Goal: Task Accomplishment & Management: Use online tool/utility

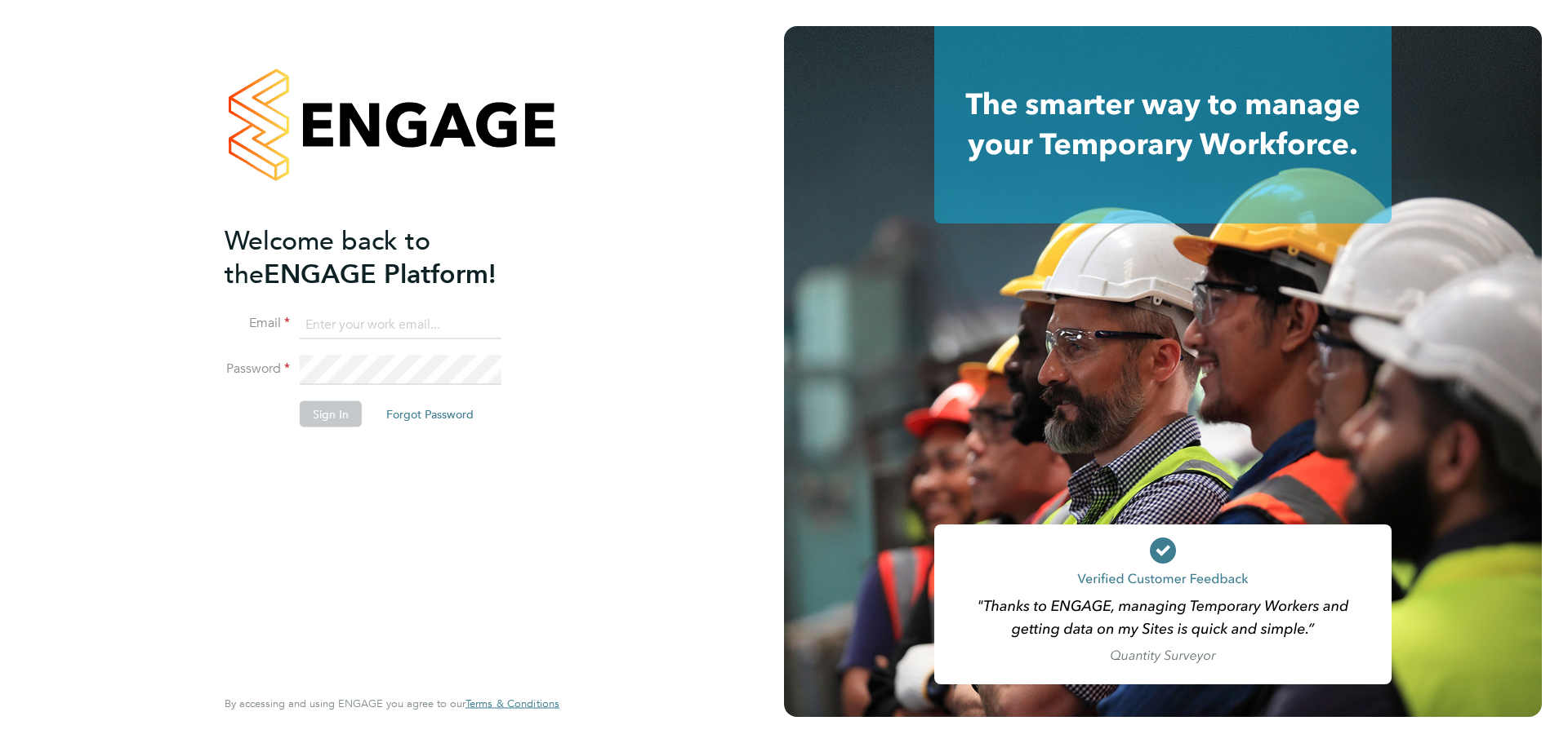
drag, startPoint x: 339, startPoint y: 316, endPoint x: 334, endPoint y: 330, distance: 14.9
click at [339, 316] on input at bounding box center [401, 324] width 202 height 29
type input "[PERSON_NAME][EMAIL_ADDRESS][PERSON_NAME][DOMAIN_NAME]"
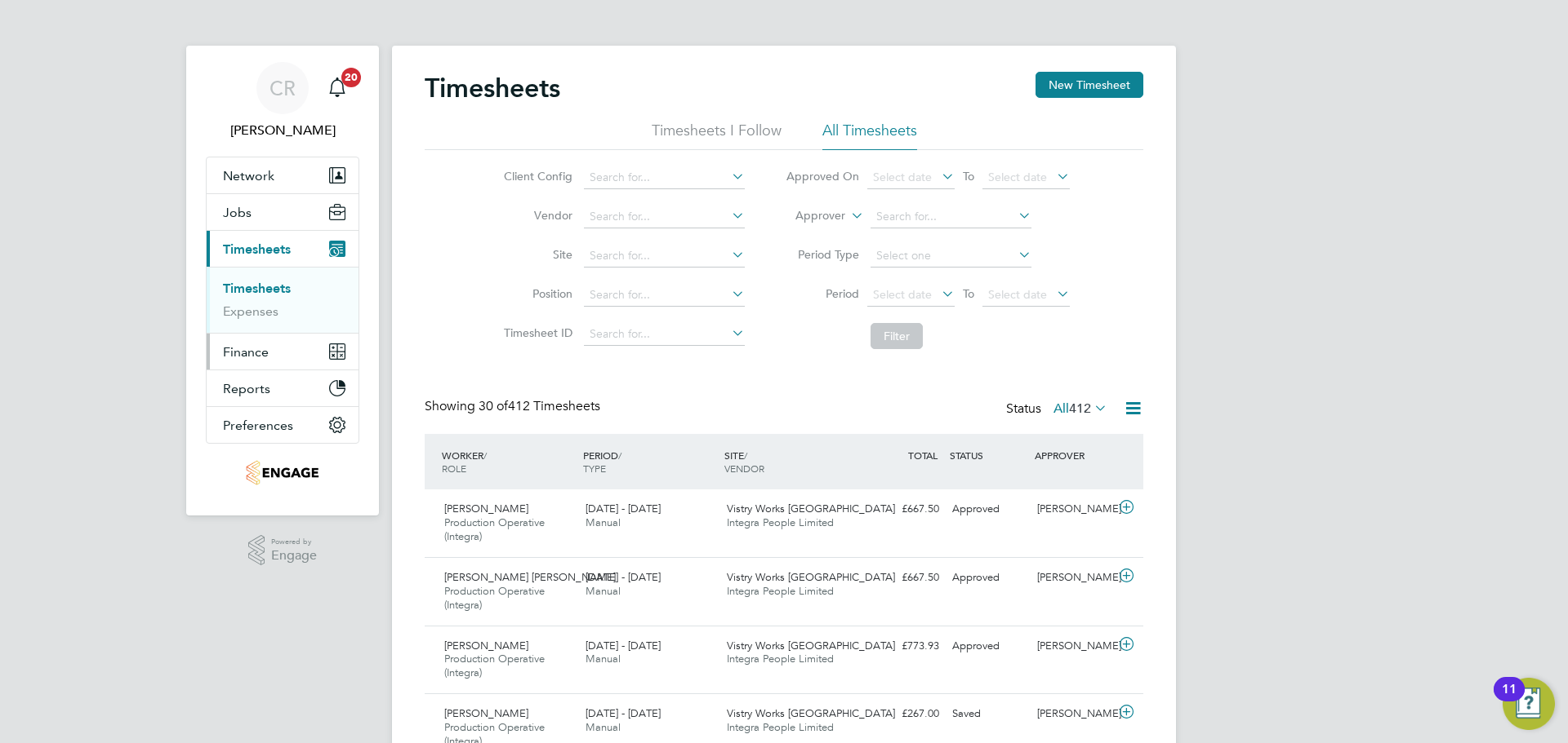
click at [260, 356] on span "Finance" at bounding box center [245, 351] width 45 height 15
click at [284, 323] on link "Invoices & Credit Notes" at bounding box center [273, 334] width 102 height 32
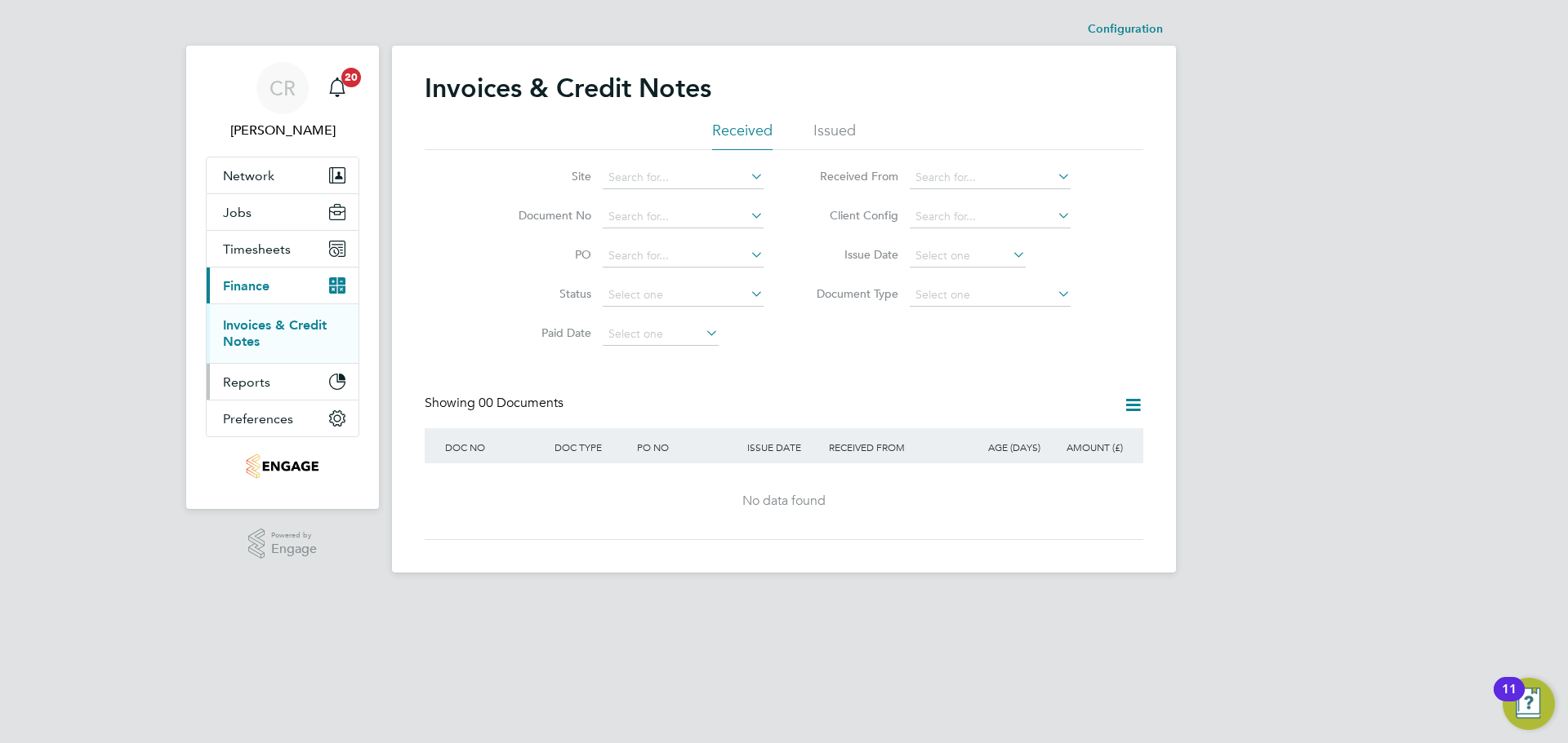
click at [265, 388] on span "Reports" at bounding box center [246, 382] width 47 height 15
click at [279, 361] on link "Margin Report" at bounding box center [266, 361] width 87 height 15
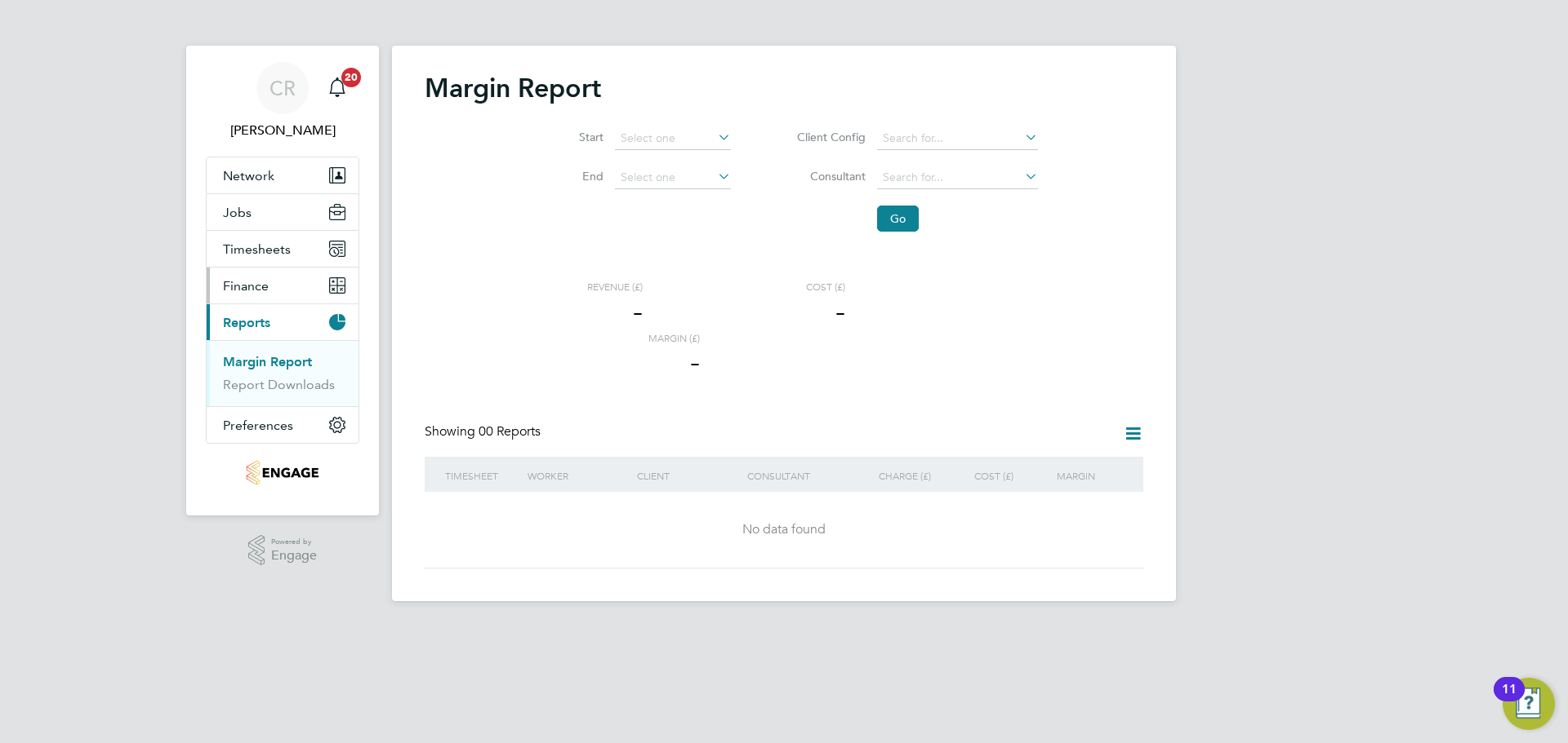
click at [275, 275] on button "Finance" at bounding box center [282, 286] width 152 height 36
click at [252, 285] on span "Finance" at bounding box center [245, 286] width 45 height 15
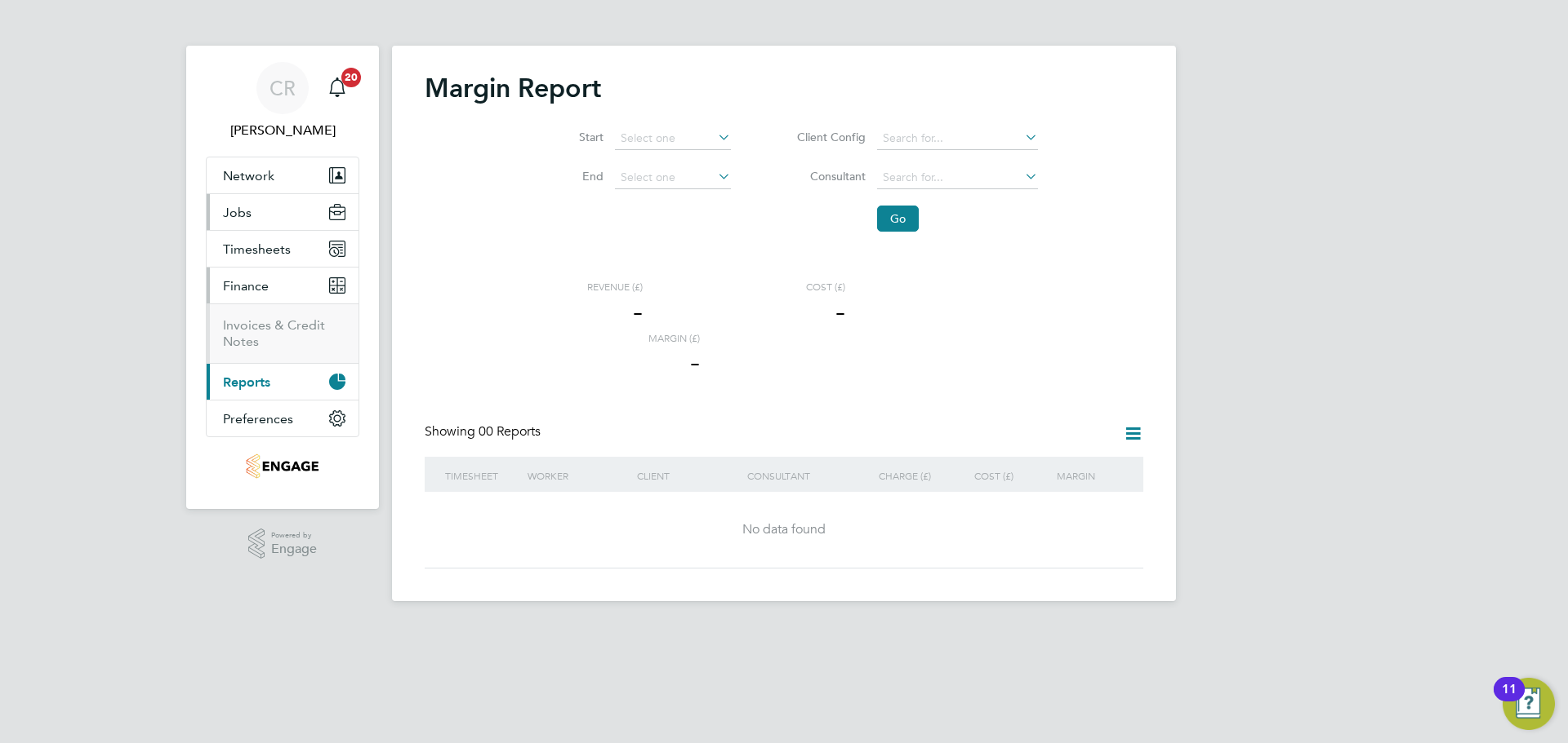
click at [271, 202] on button "Jobs" at bounding box center [282, 212] width 152 height 36
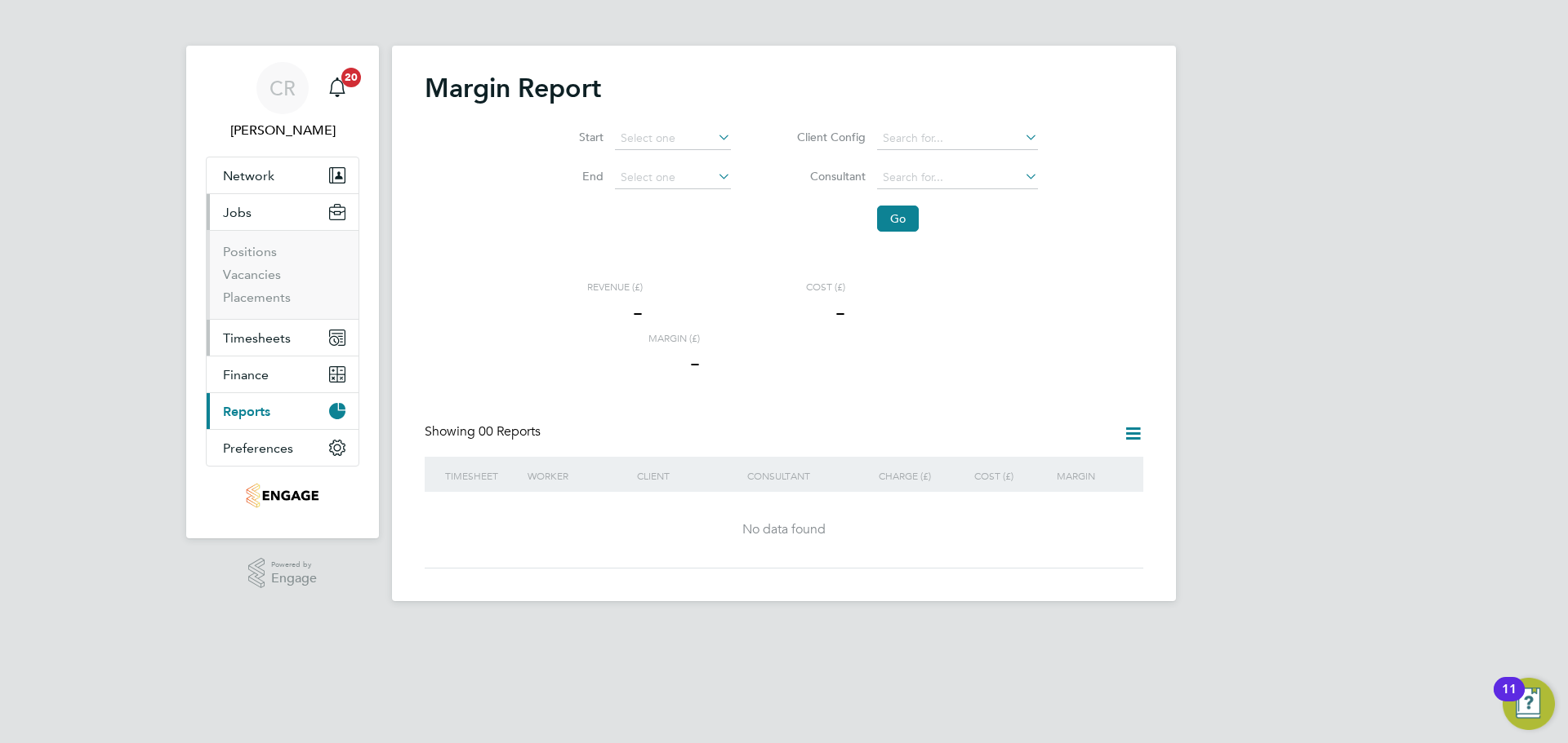
click at [257, 343] on span "Timesheets" at bounding box center [256, 337] width 68 height 15
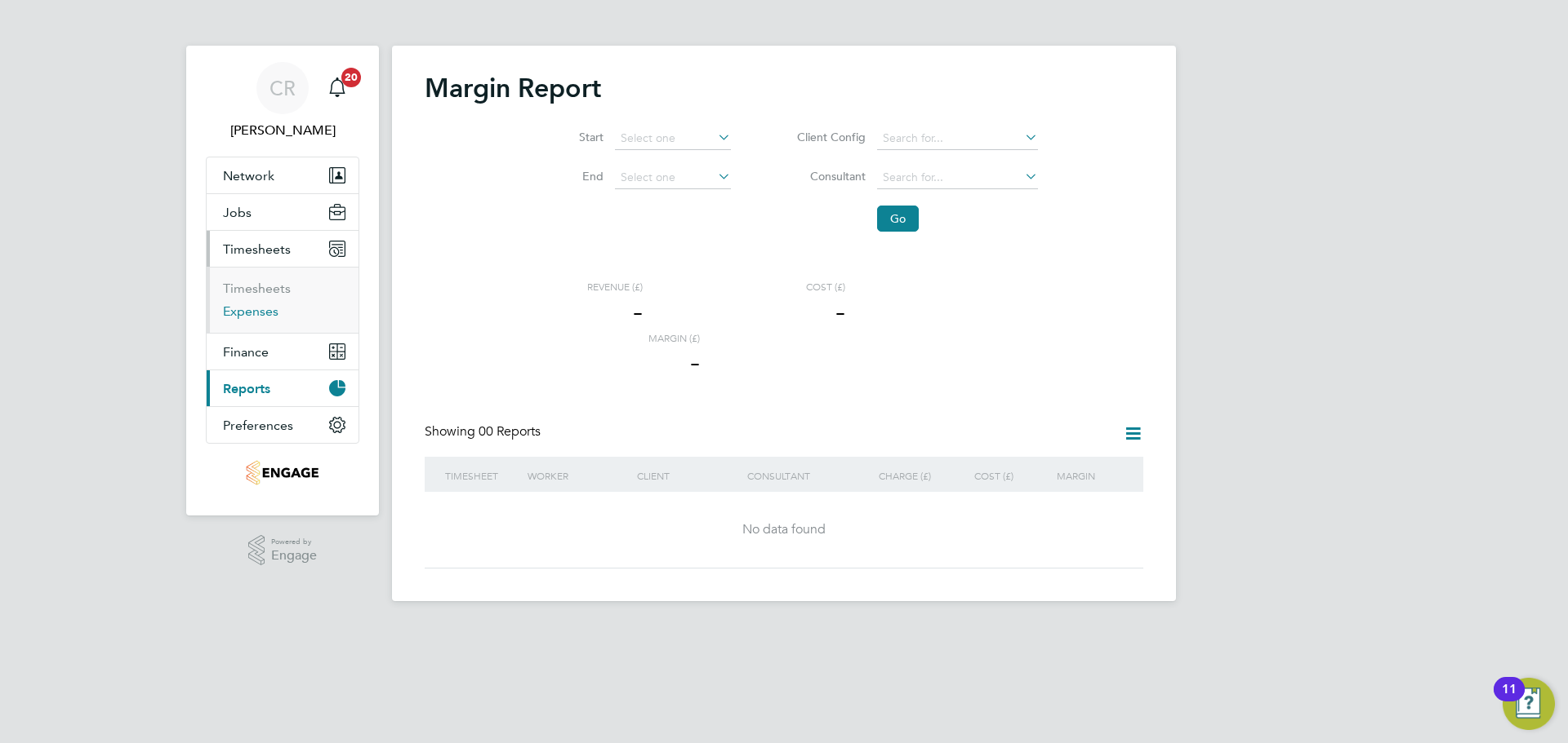
click at [264, 311] on link "Expenses" at bounding box center [250, 311] width 55 height 15
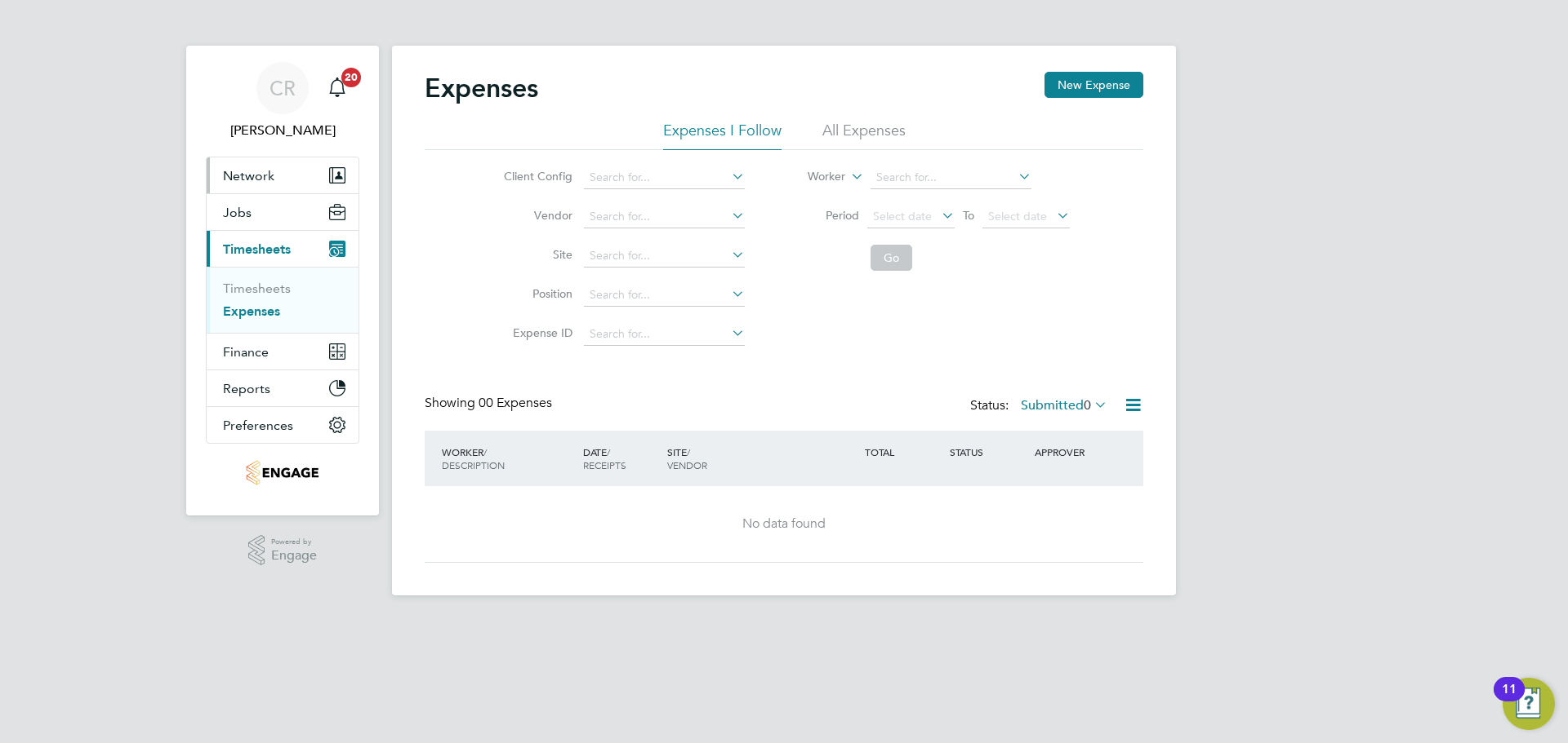
click at [260, 175] on span "Network" at bounding box center [248, 175] width 52 height 15
